Goal: Find specific fact: Find specific fact

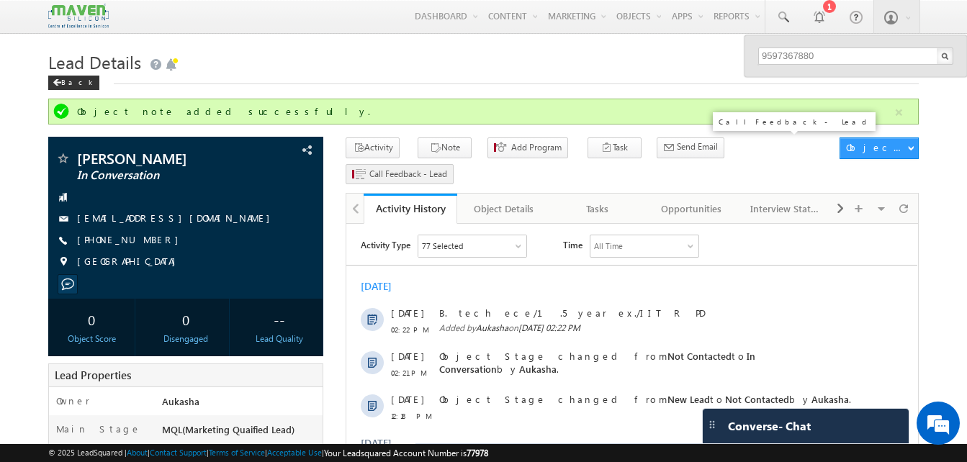
type input "9597367880"
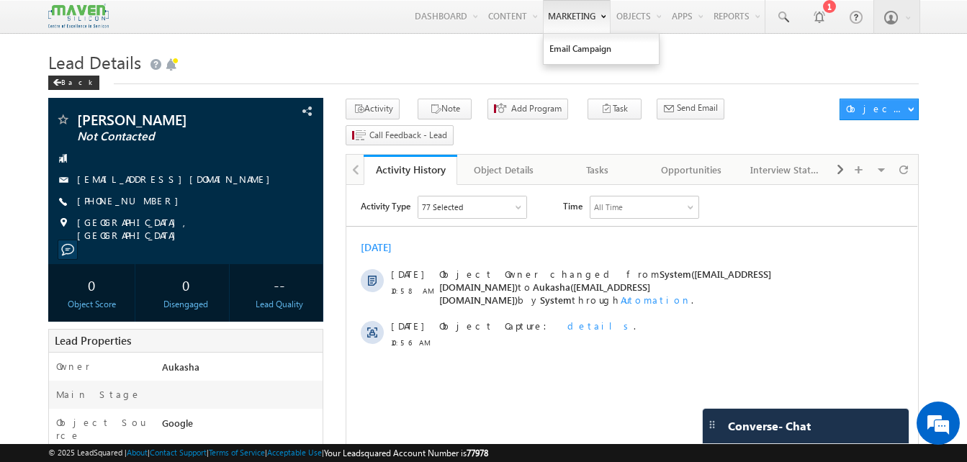
click at [545, 17] on link "Marketing" at bounding box center [577, 16] width 68 height 33
drag, startPoint x: 155, startPoint y: 200, endPoint x: 145, endPoint y: 203, distance: 10.5
click at [145, 203] on div "[PHONE_NUMBER]" at bounding box center [185, 201] width 261 height 14
copy div "[PHONE_NUMBER]"
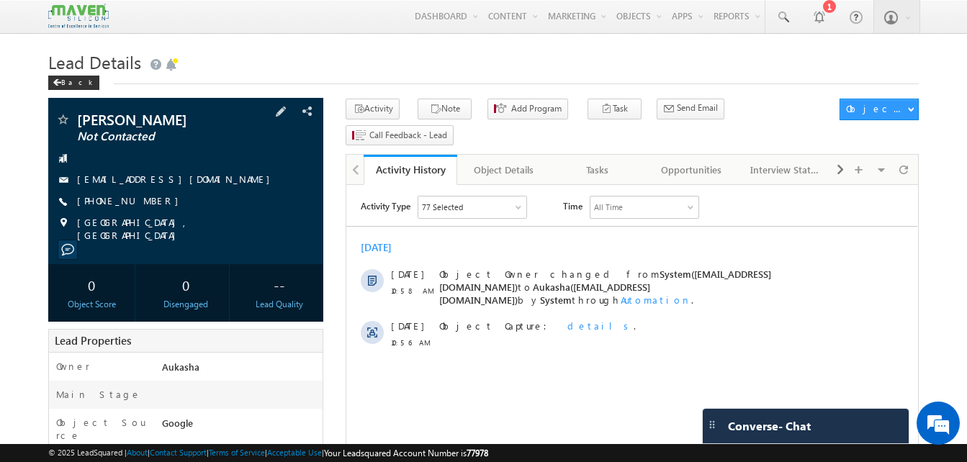
click at [146, 202] on div "[PHONE_NUMBER]" at bounding box center [185, 201] width 261 height 14
copy div "[PHONE_NUMBER]"
click at [633, 59] on h1 "Lead Details" at bounding box center [483, 61] width 870 height 28
click at [549, 67] on h1 "Lead Details" at bounding box center [483, 61] width 870 height 28
click at [780, 14] on span at bounding box center [782, 17] width 14 height 14
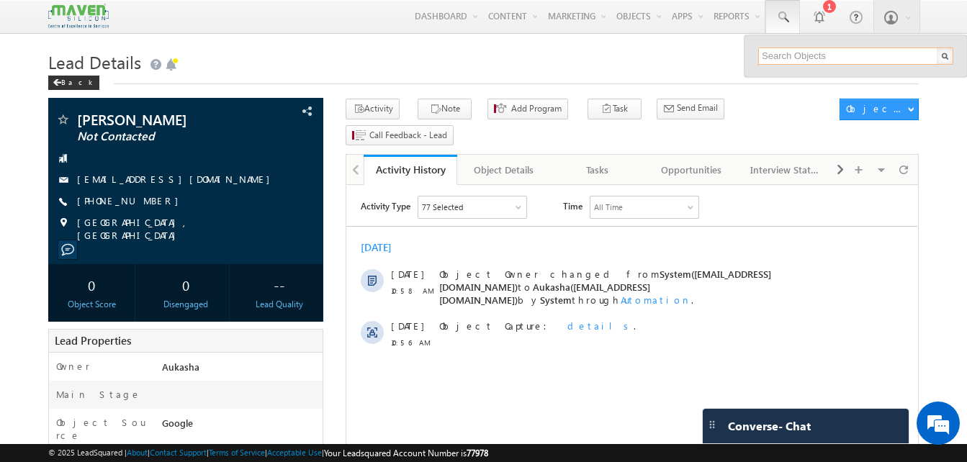
click at [788, 55] on input "text" at bounding box center [855, 56] width 195 height 17
paste input "9546363270"
type input "9546363270"
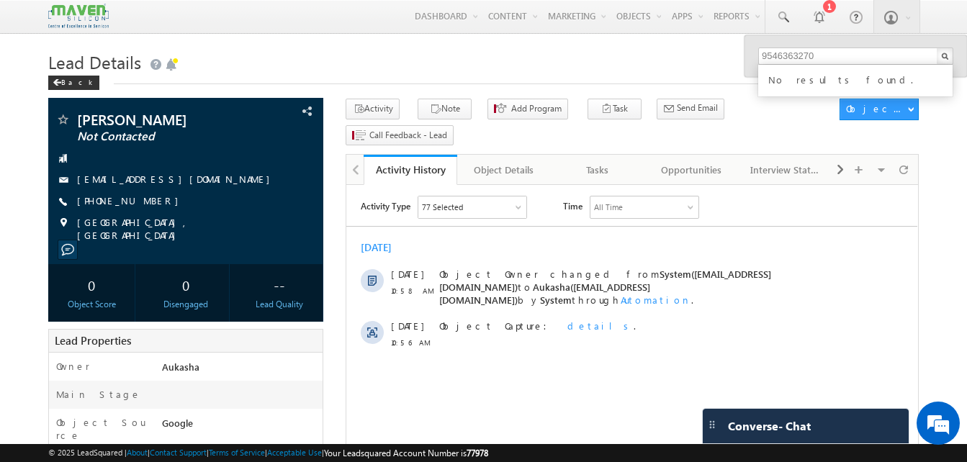
click at [338, 64] on h1 "Lead Details" at bounding box center [483, 61] width 870 height 28
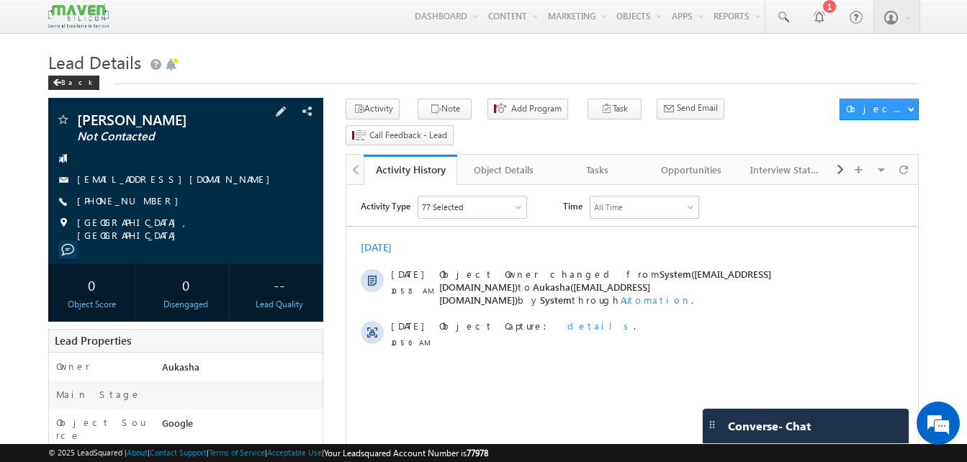
drag, startPoint x: 158, startPoint y: 199, endPoint x: 147, endPoint y: 202, distance: 11.9
click at [147, 202] on div "[PHONE_NUMBER]" at bounding box center [185, 201] width 261 height 14
copy div "[PHONE_NUMBER]"
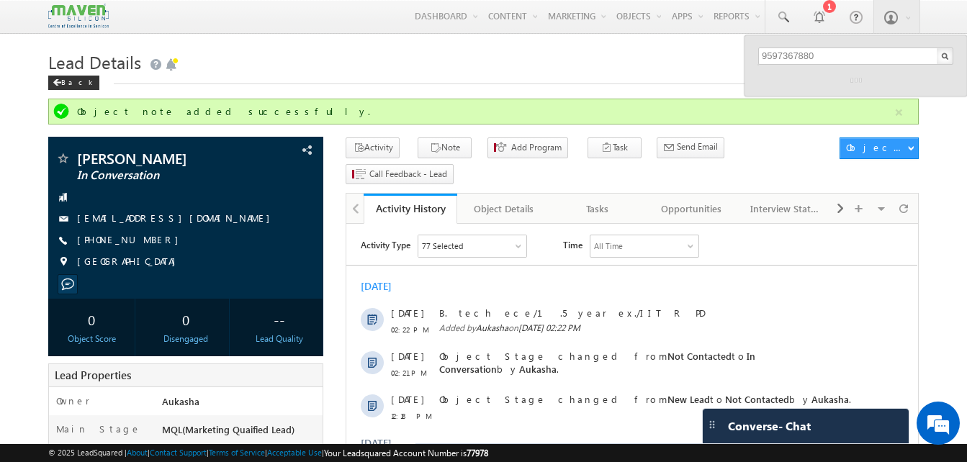
click at [413, 76] on div "Back" at bounding box center [483, 79] width 870 height 9
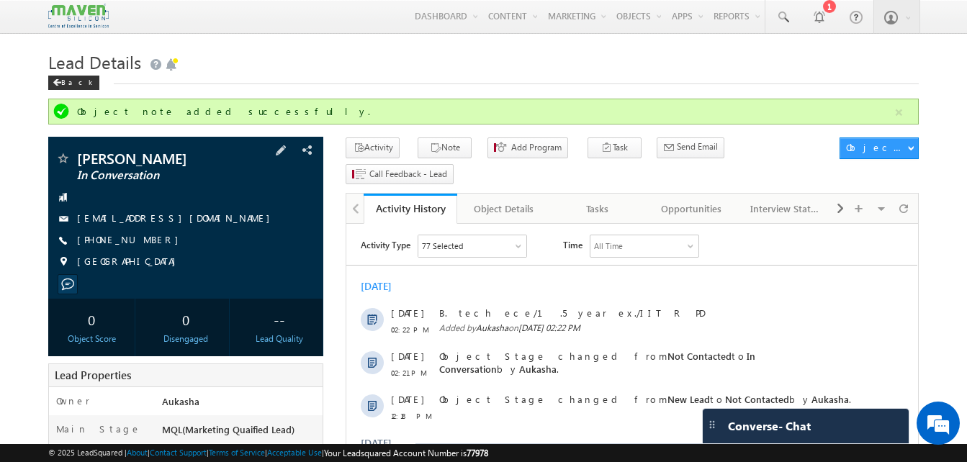
click at [148, 240] on div "+91-8073423081" at bounding box center [185, 240] width 261 height 14
copy div "+91-8073423081"
